Goal: Information Seeking & Learning: Learn about a topic

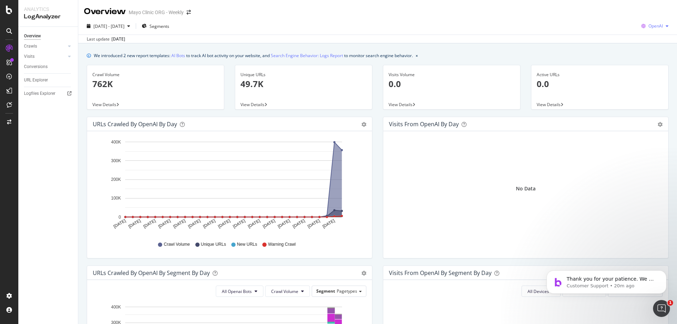
click at [649, 25] on span "OpenAI" at bounding box center [656, 26] width 14 height 6
click at [647, 79] on span "Other AI Bots" at bounding box center [655, 79] width 26 height 6
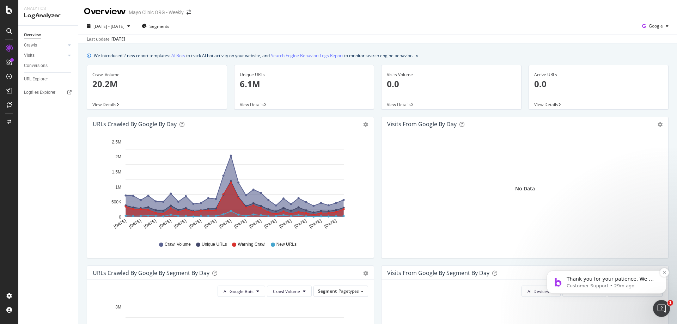
click at [623, 282] on p "Thank you for your patience. We will try to get back to you as soon as possible." at bounding box center [612, 279] width 91 height 7
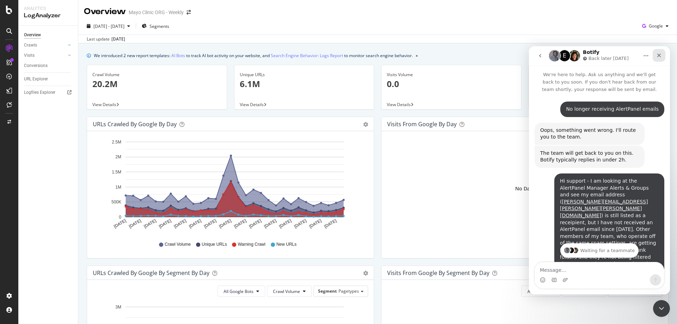
click at [657, 55] on icon "Close" at bounding box center [659, 56] width 6 height 6
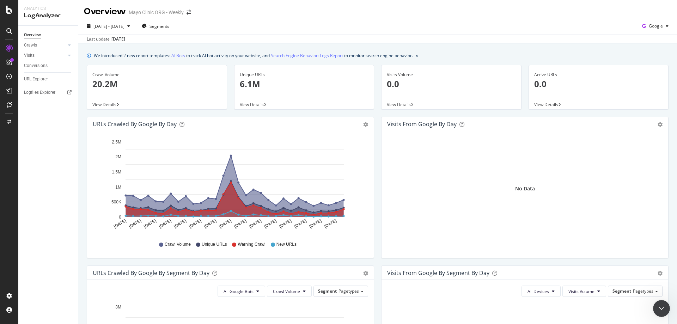
click at [336, 205] on icon "A chart." at bounding box center [235, 186] width 218 height 61
click at [343, 198] on rect "A chart." at bounding box center [235, 179] width 218 height 75
click at [342, 200] on rect "A chart." at bounding box center [235, 179] width 218 height 75
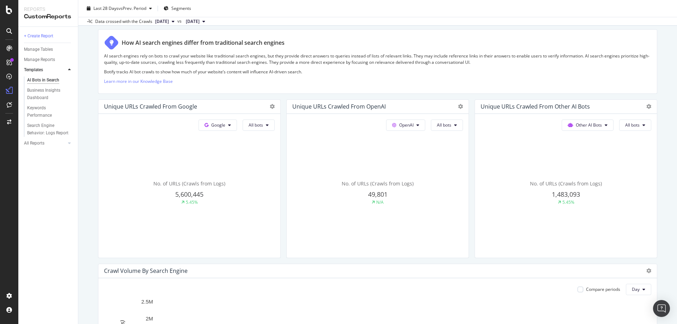
scroll to position [141, 0]
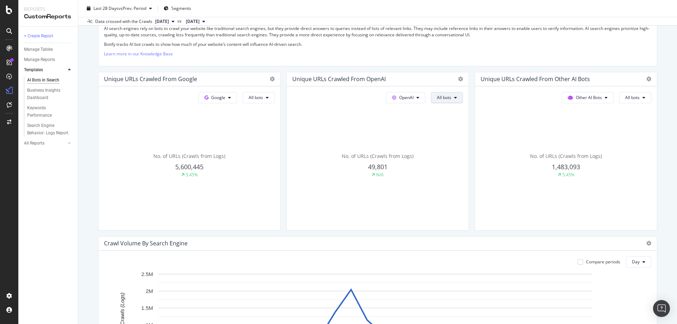
click at [263, 95] on span "All bots" at bounding box center [256, 98] width 14 height 6
click at [445, 95] on span "All bots" at bounding box center [444, 98] width 14 height 6
click at [263, 95] on span "All bots" at bounding box center [256, 98] width 14 height 6
click at [448, 176] on span "ChatGPT-User" at bounding box center [451, 177] width 36 height 6
click at [263, 96] on span "ChatGPT-User" at bounding box center [256, 98] width 14 height 6
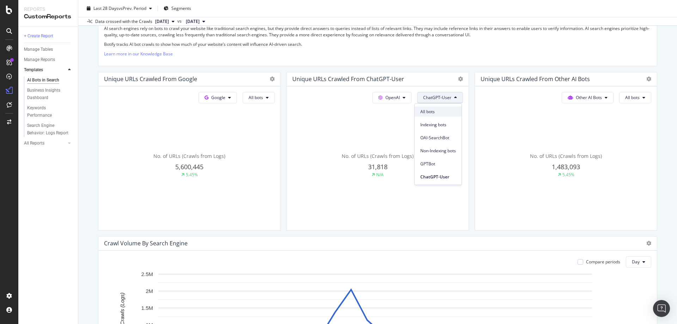
click at [440, 111] on span "All bots" at bounding box center [438, 112] width 36 height 6
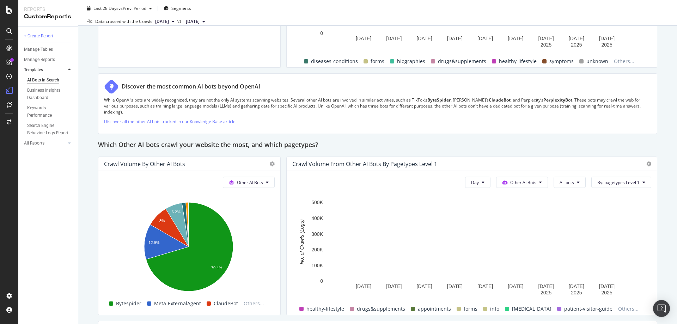
scroll to position [987, 0]
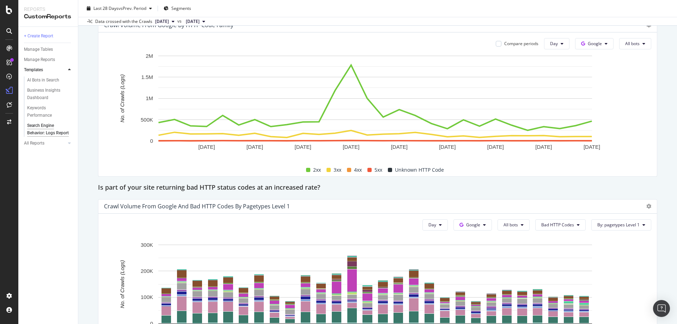
scroll to position [973, 0]
